Goal: Find specific page/section: Find specific page/section

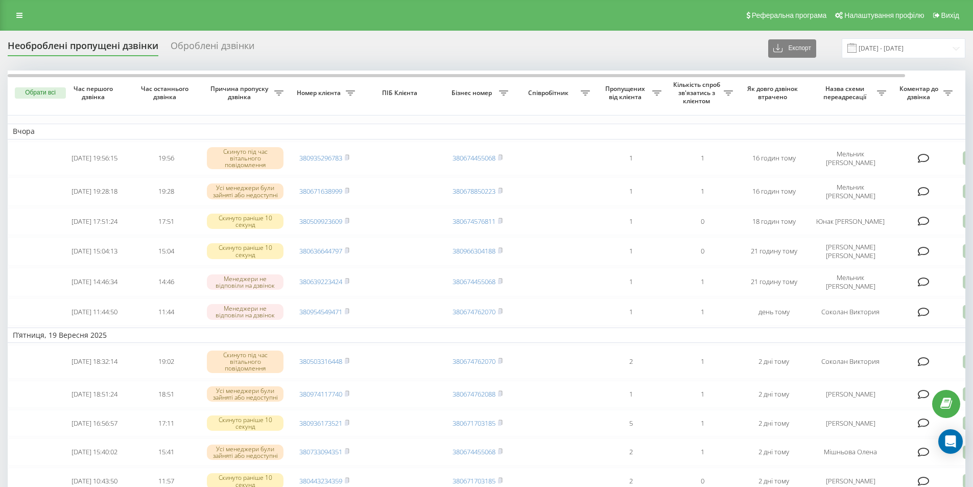
click at [742, 10] on div "Реферальна програма Налаштування профілю Вихід" at bounding box center [486, 15] width 973 height 31
click at [29, 11] on div "Реферальна програма Налаштування профілю Вихід" at bounding box center [486, 15] width 973 height 31
click at [25, 14] on link at bounding box center [19, 15] width 18 height 14
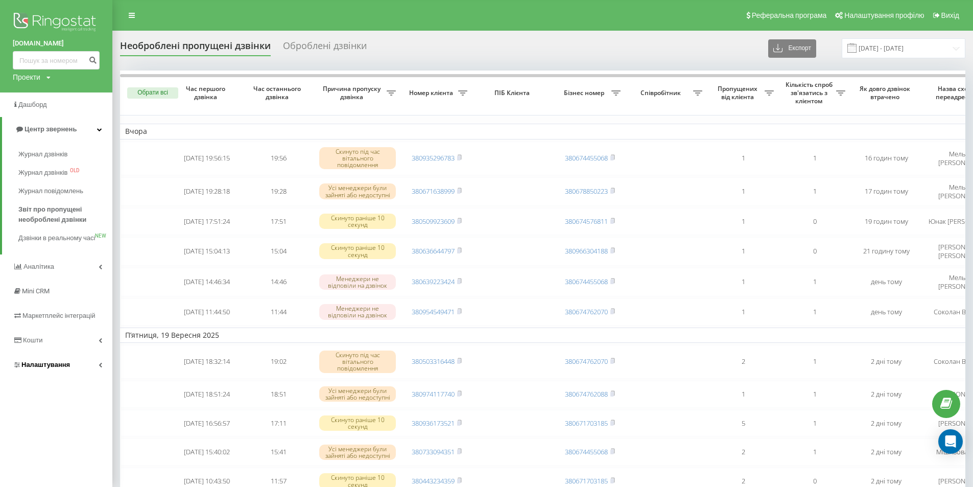
click at [37, 368] on span "Налаштування" at bounding box center [45, 365] width 49 height 8
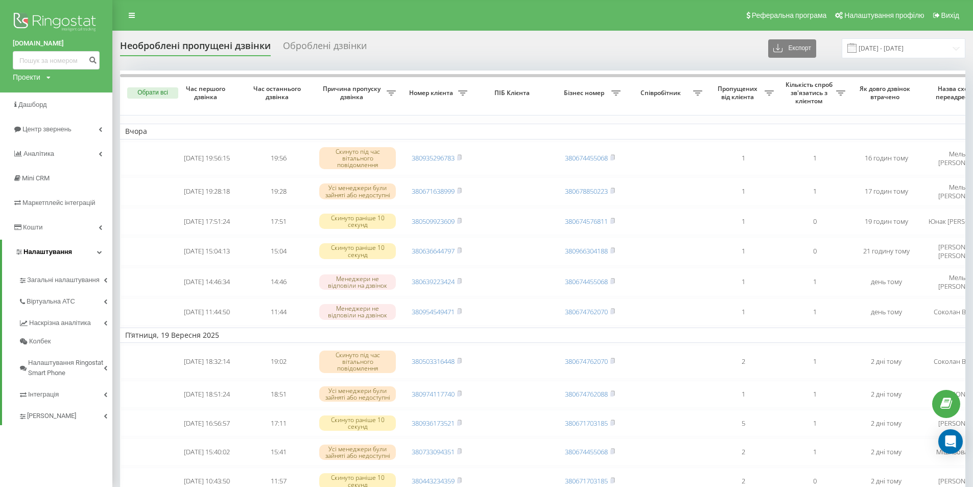
click at [37, 372] on span "Налаштування Ringostat Smart Phone" at bounding box center [66, 368] width 76 height 20
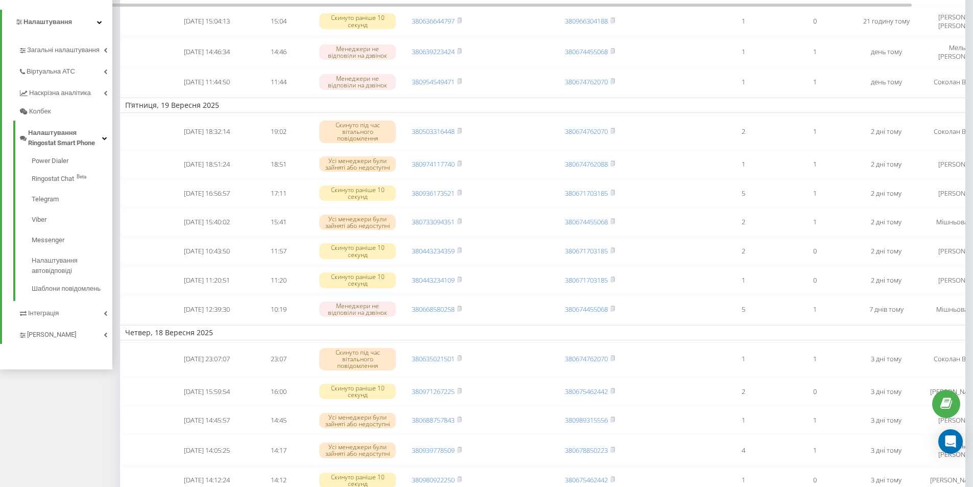
scroll to position [255, 0]
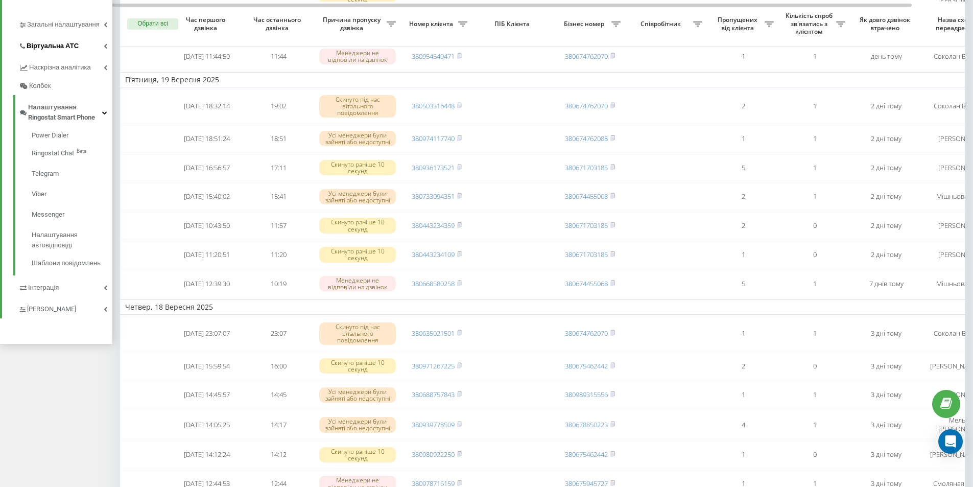
click at [64, 47] on span "Віртуальна АТС" at bounding box center [53, 46] width 52 height 10
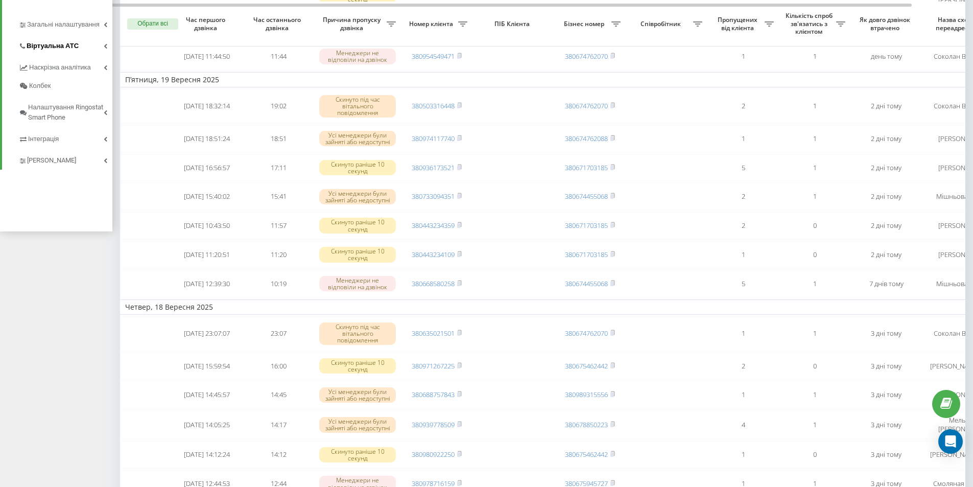
click at [49, 44] on span "Віртуальна АТС" at bounding box center [53, 46] width 52 height 10
click at [49, 48] on span "Віртуальна АТС" at bounding box center [53, 46] width 52 height 10
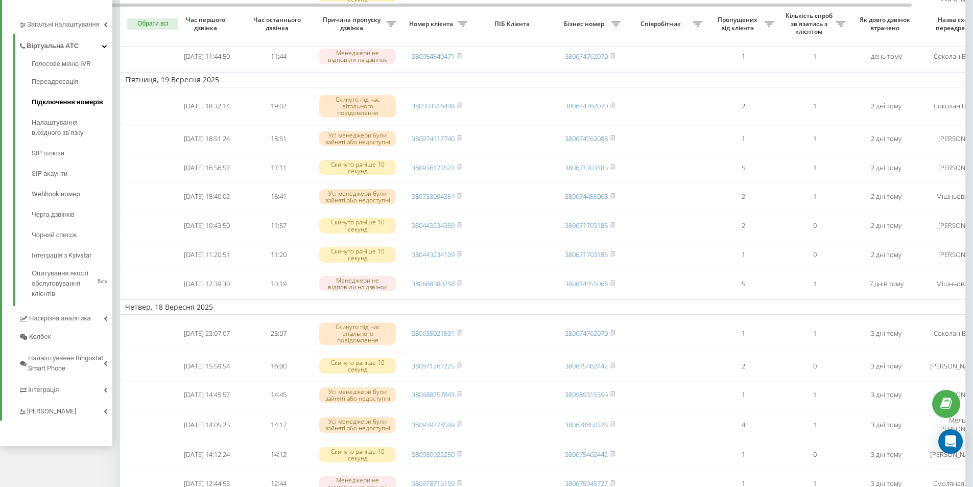
click at [52, 98] on span "Підключення номерів" at bounding box center [68, 102] width 72 height 10
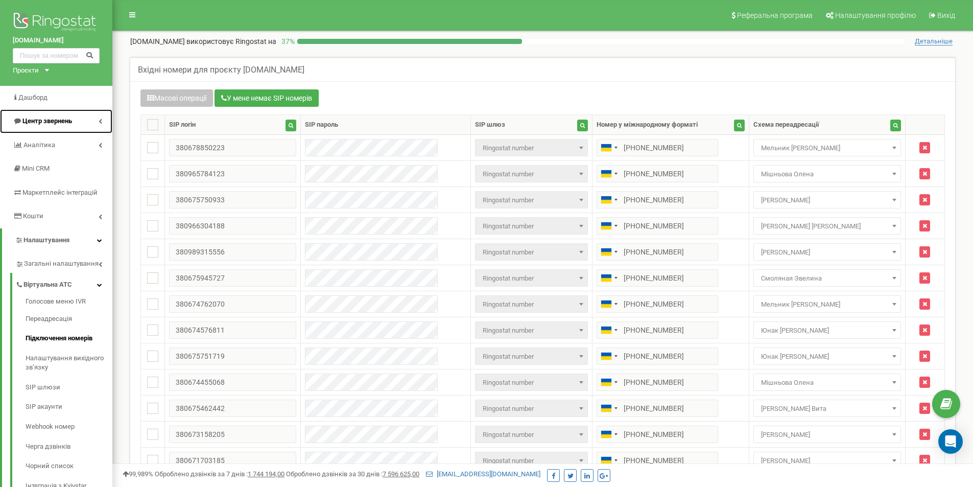
click at [33, 122] on span "Центр звернень" at bounding box center [47, 121] width 50 height 8
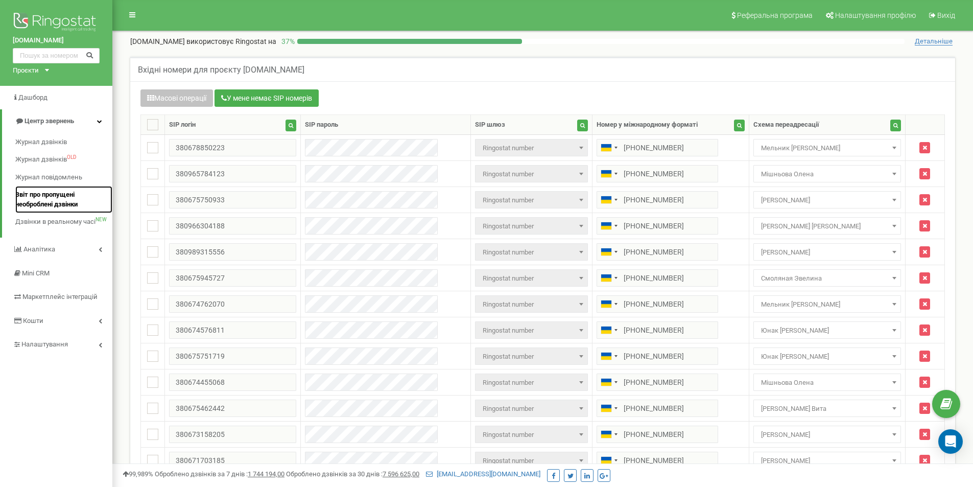
click at [60, 195] on span "Звіт про пропущені необроблені дзвінки" at bounding box center [61, 199] width 92 height 19
